Goal: Task Accomplishment & Management: Manage account settings

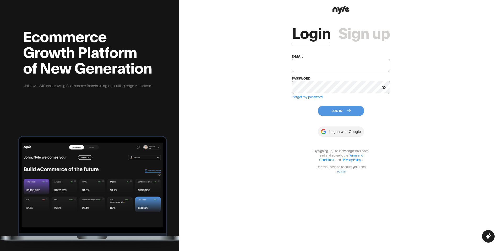
click at [305, 62] on input "text" at bounding box center [341, 65] width 98 height 13
paste input "[EMAIL_ADDRESS][DOMAIN_NAME]"
type input "[EMAIL_ADDRESS][DOMAIN_NAME]"
click at [345, 110] on button "Log In" at bounding box center [341, 111] width 46 height 10
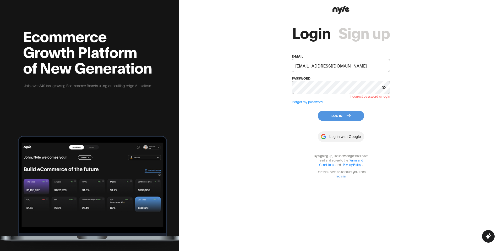
click at [386, 87] on icon at bounding box center [384, 87] width 4 height 3
click at [385, 87] on icon at bounding box center [384, 87] width 4 height 3
click at [363, 40] on link "Sign up" at bounding box center [365, 32] width 52 height 16
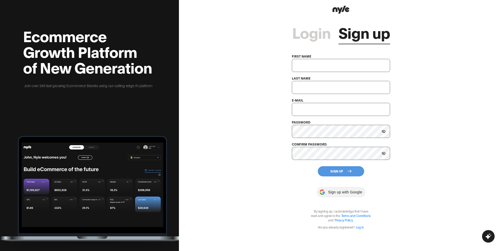
click at [308, 37] on link "Login" at bounding box center [311, 32] width 39 height 16
